Goal: Browse casually: Explore the website without a specific task or goal

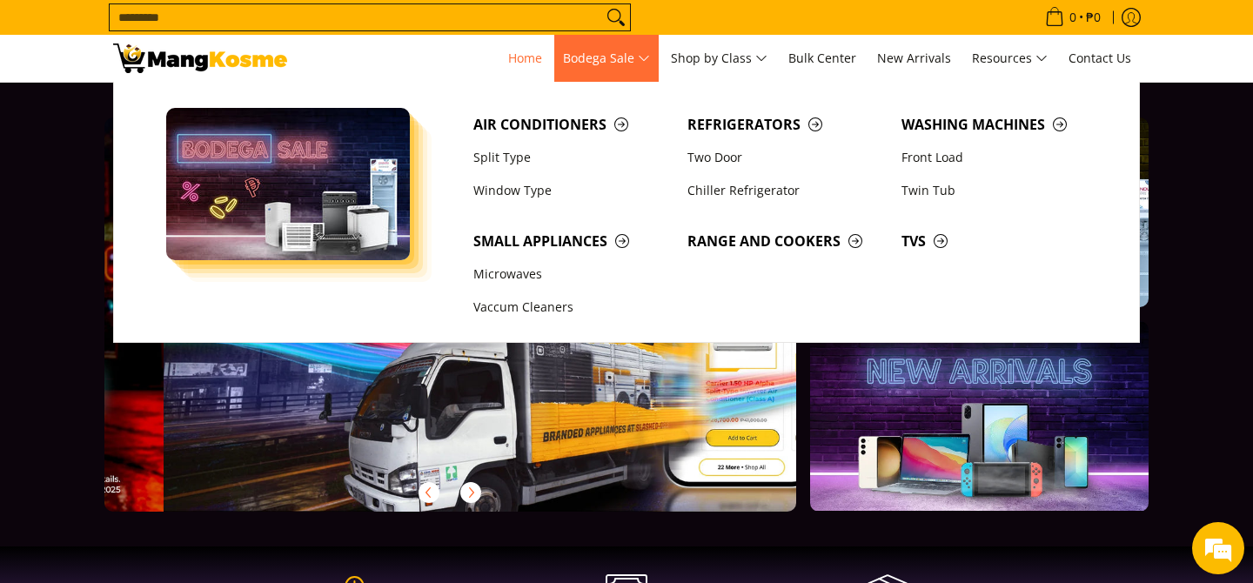
scroll to position [0, 691]
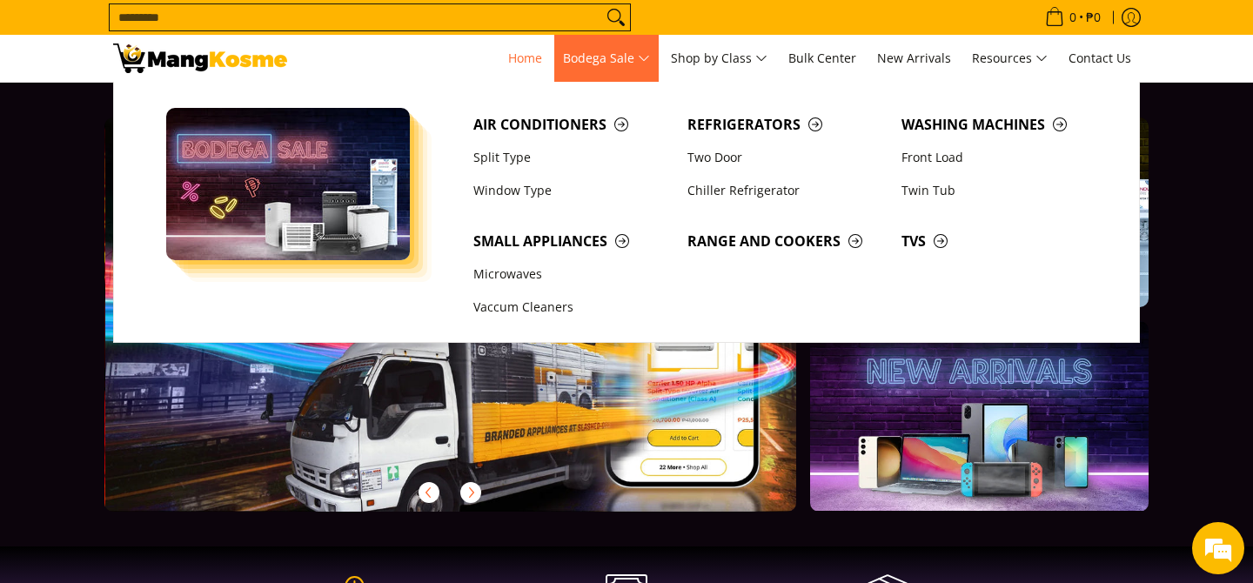
click at [649, 65] on span "Bodega Sale" at bounding box center [606, 59] width 87 height 22
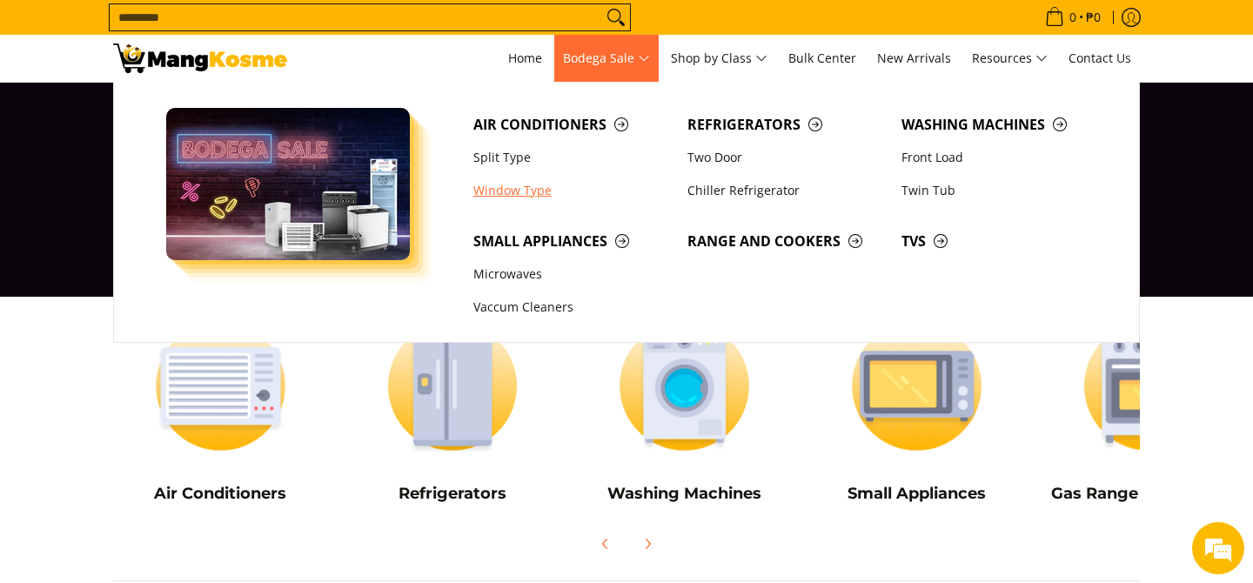
click at [521, 191] on link "Window Type" at bounding box center [572, 190] width 214 height 33
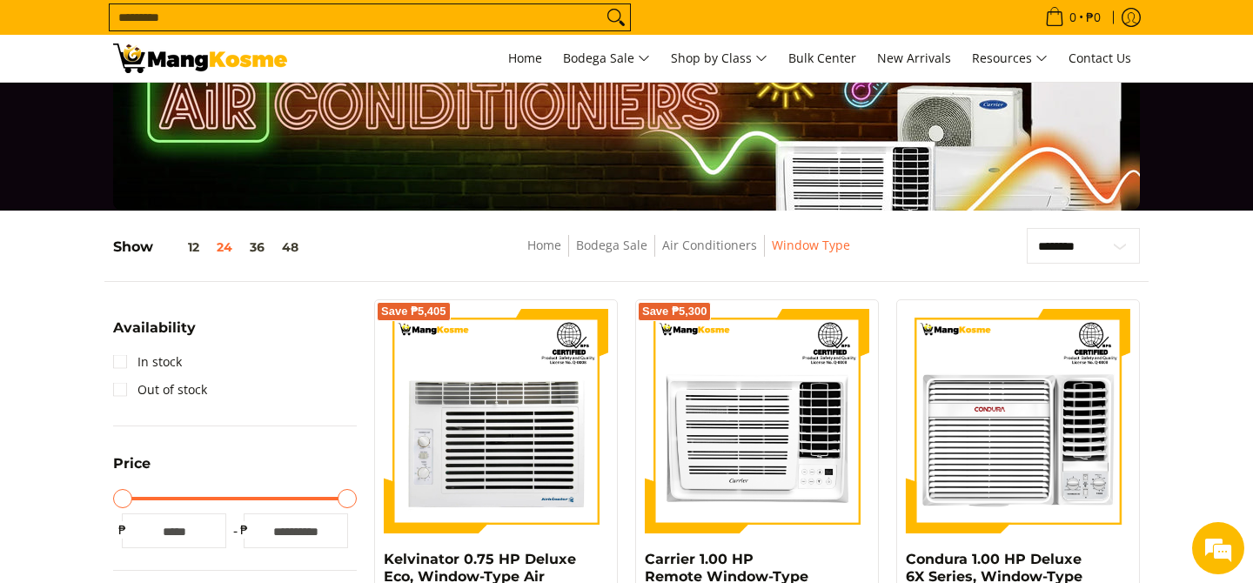
scroll to position [36, 0]
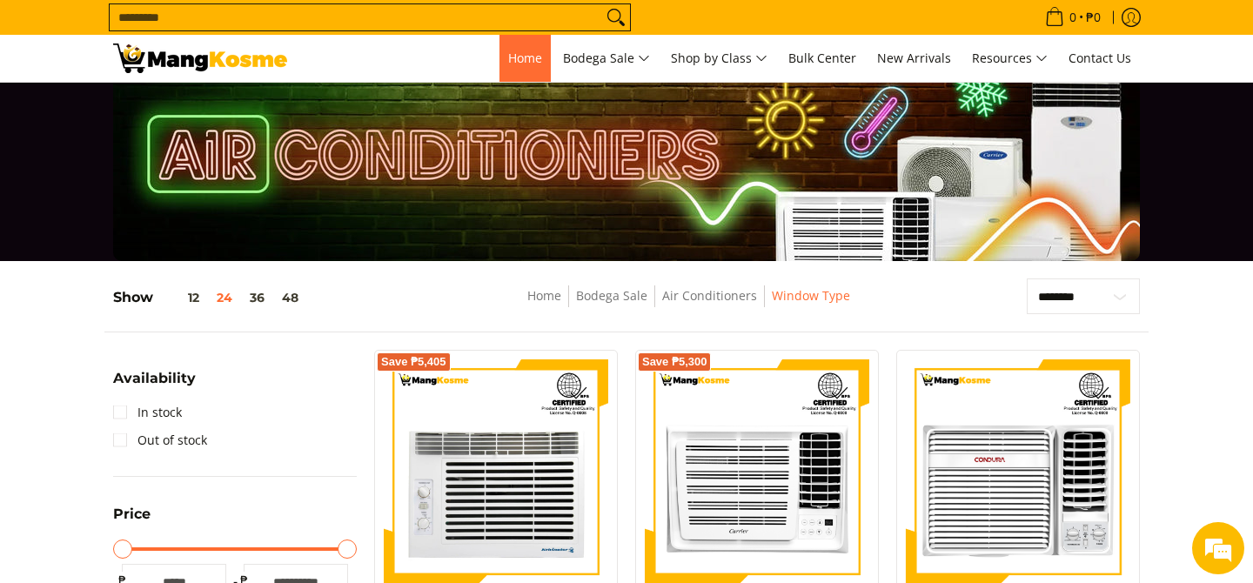
click at [505, 40] on link "Home" at bounding box center [525, 58] width 51 height 47
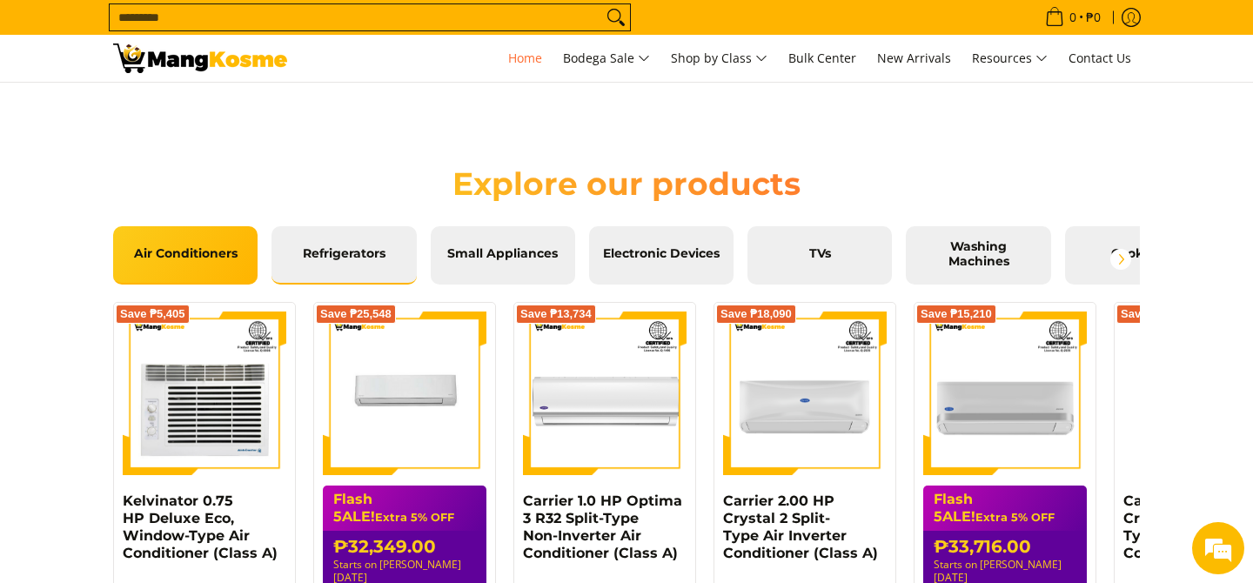
click at [346, 276] on link "Refrigerators" at bounding box center [344, 255] width 144 height 58
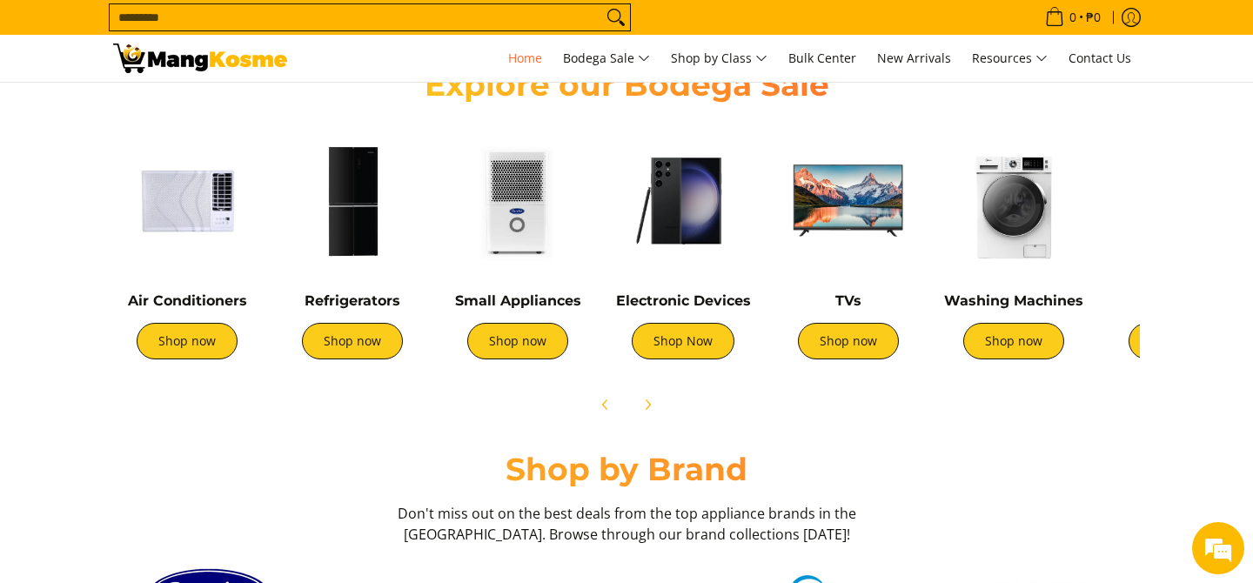
scroll to position [0, 2768]
click at [839, 346] on link "Shop now" at bounding box center [848, 341] width 101 height 37
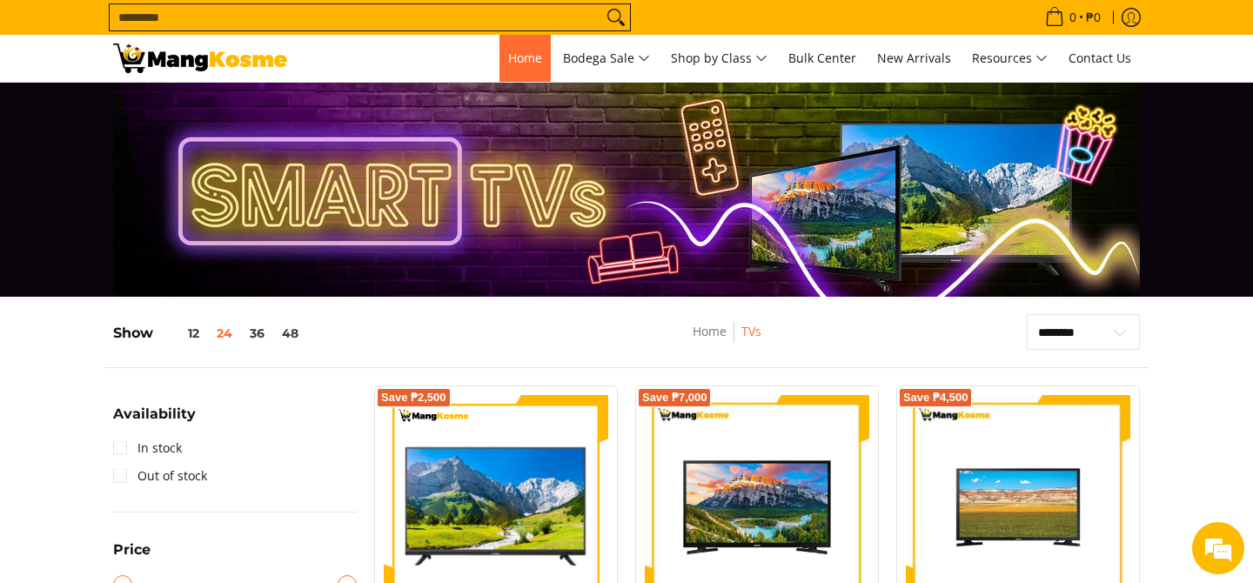
click at [522, 56] on span "Home" at bounding box center [525, 58] width 34 height 17
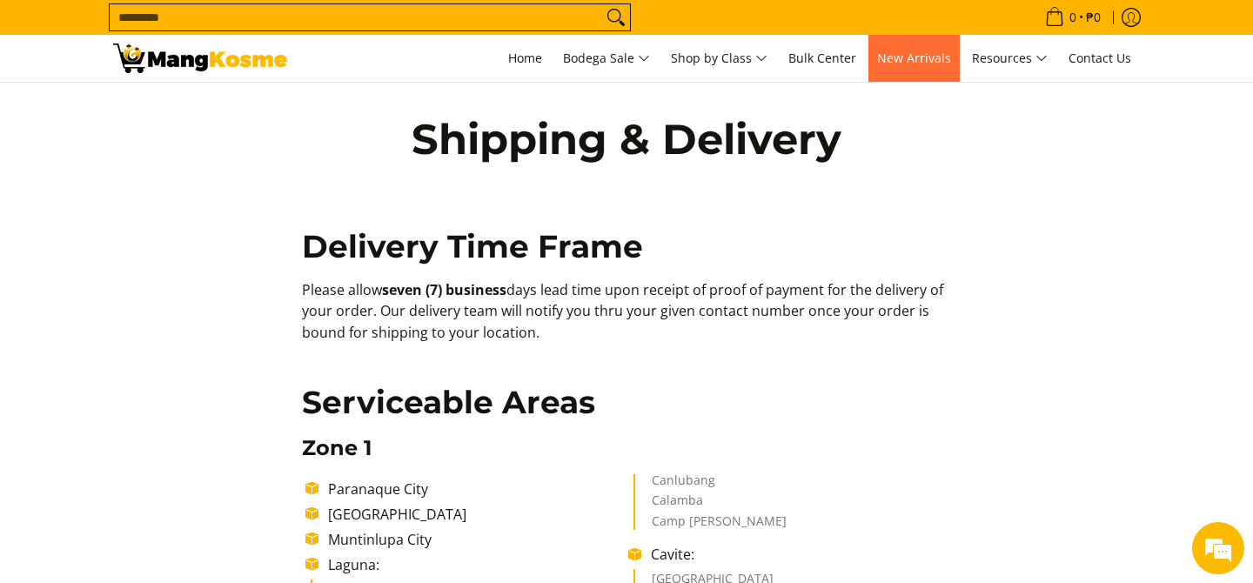
click at [917, 64] on span "New Arrivals" at bounding box center [914, 58] width 74 height 17
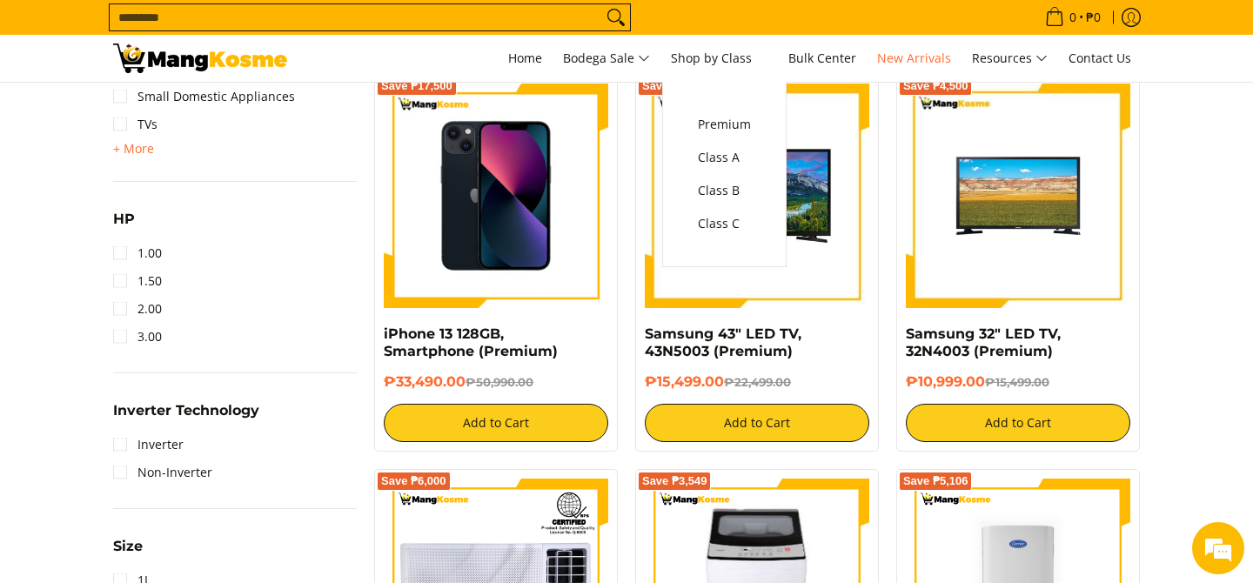
scroll to position [1121, 0]
